Goal: Task Accomplishment & Management: Manage account settings

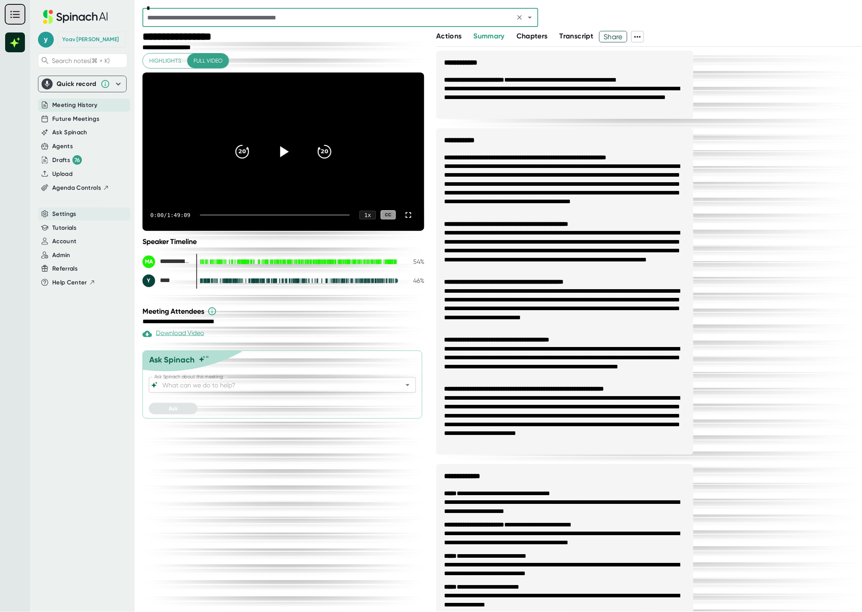
click at [65, 212] on span "Settings" at bounding box center [64, 213] width 24 height 9
